Goal: Navigation & Orientation: Find specific page/section

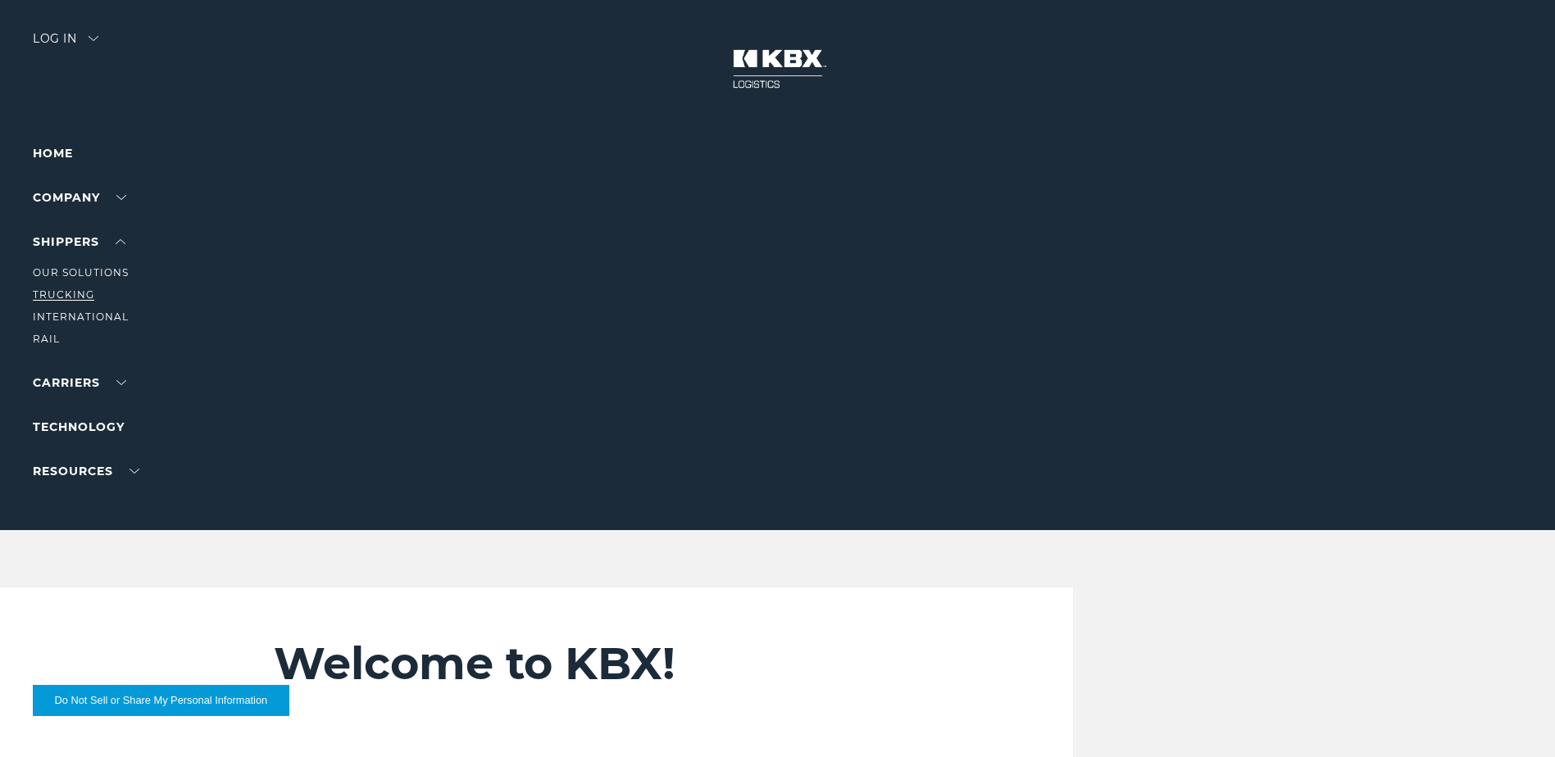
click at [84, 296] on link "Trucking" at bounding box center [63, 294] width 61 height 12
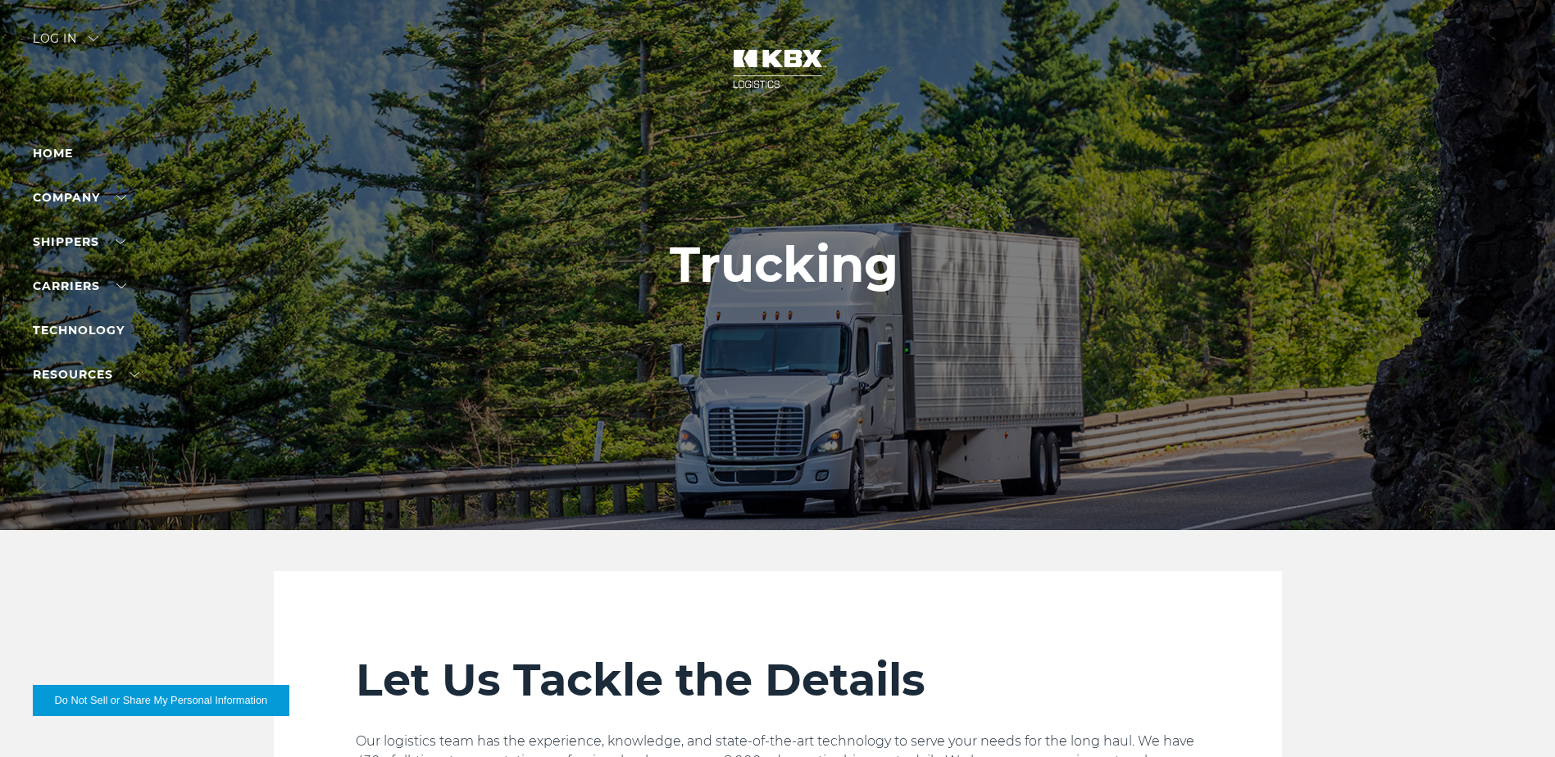
click at [82, 43] on div "Log in" at bounding box center [66, 45] width 66 height 24
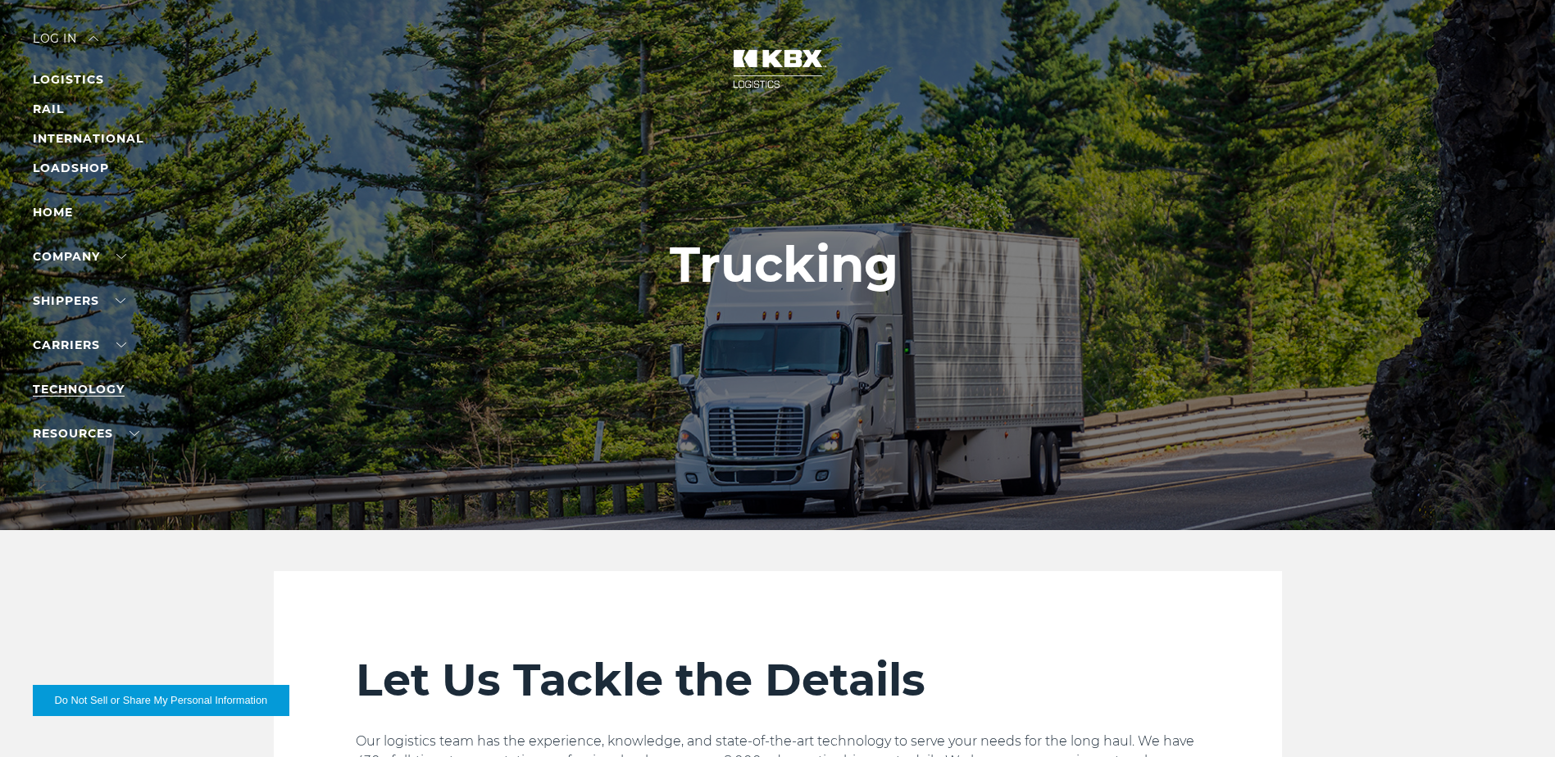
click at [109, 392] on link "Technology" at bounding box center [79, 389] width 92 height 15
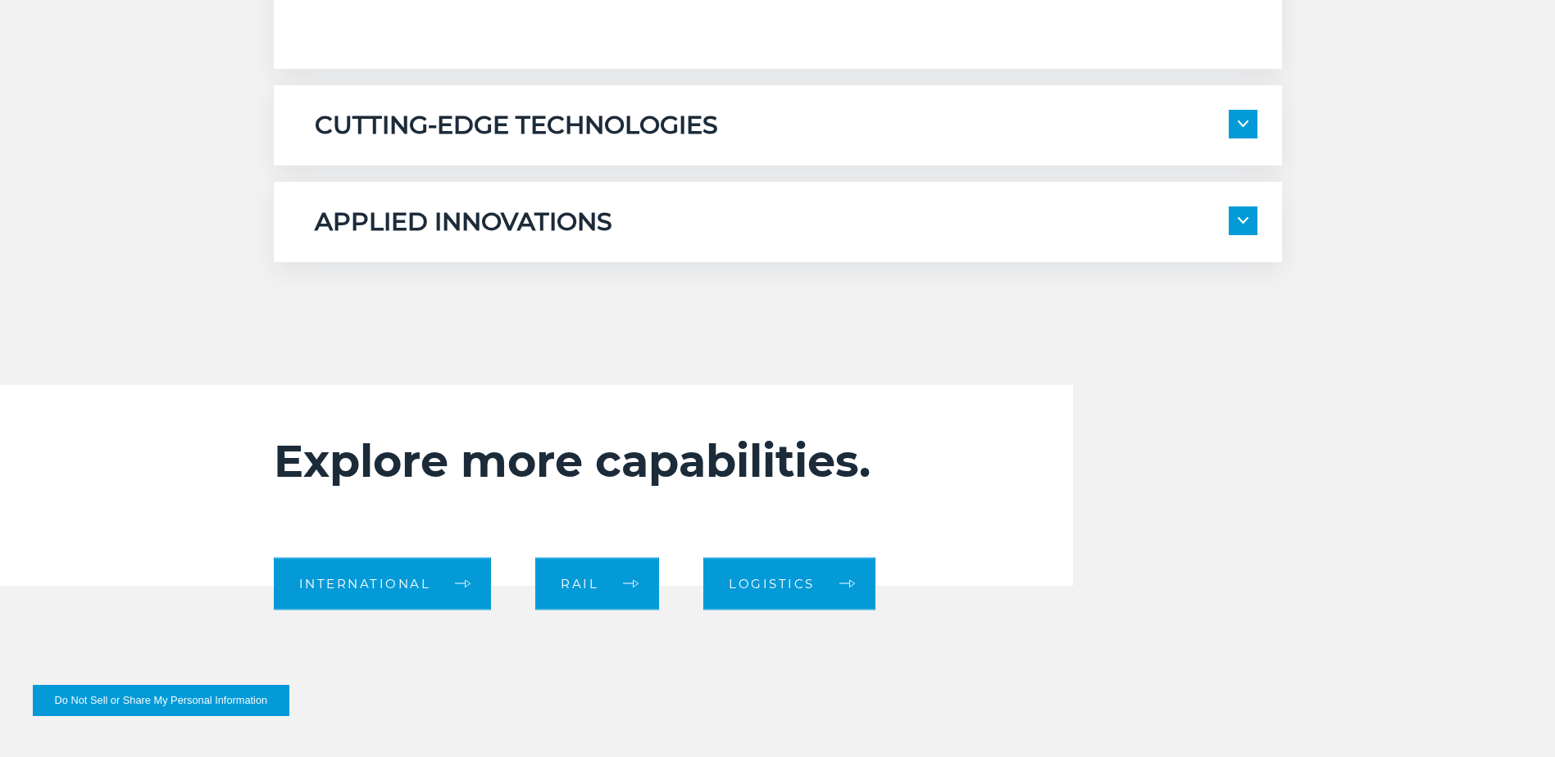
scroll to position [1393, 0]
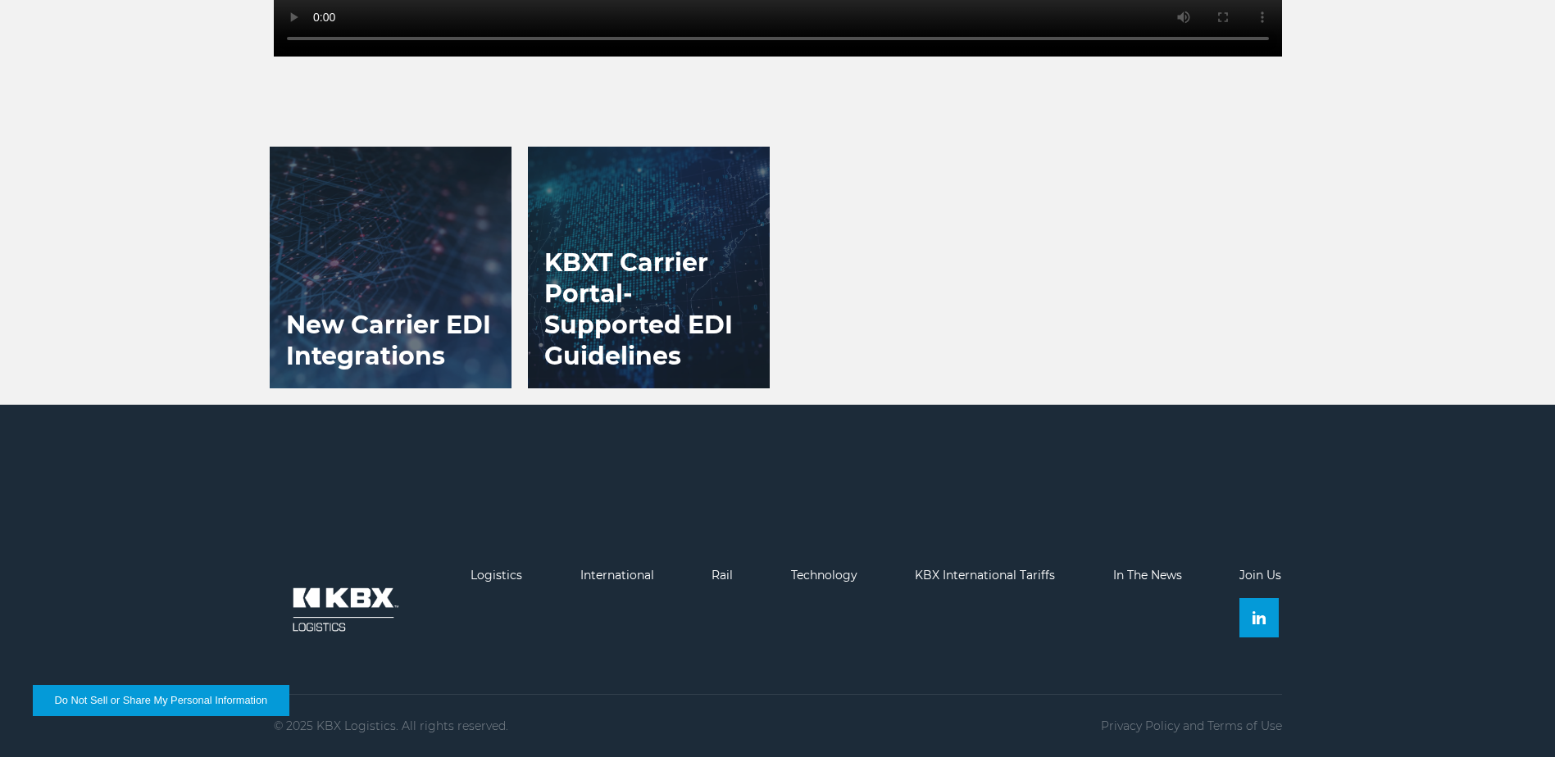
scroll to position [1925, 0]
